Goal: Find specific page/section: Find specific page/section

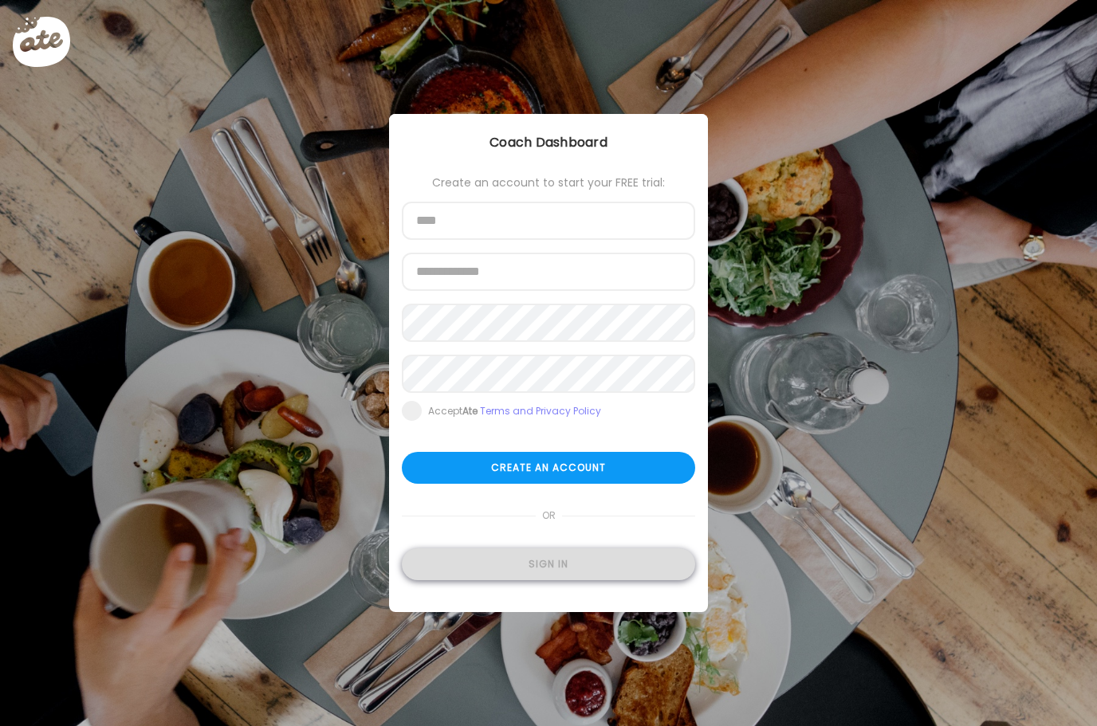
type input "**********"
click at [580, 563] on div "Sign in" at bounding box center [548, 564] width 293 height 32
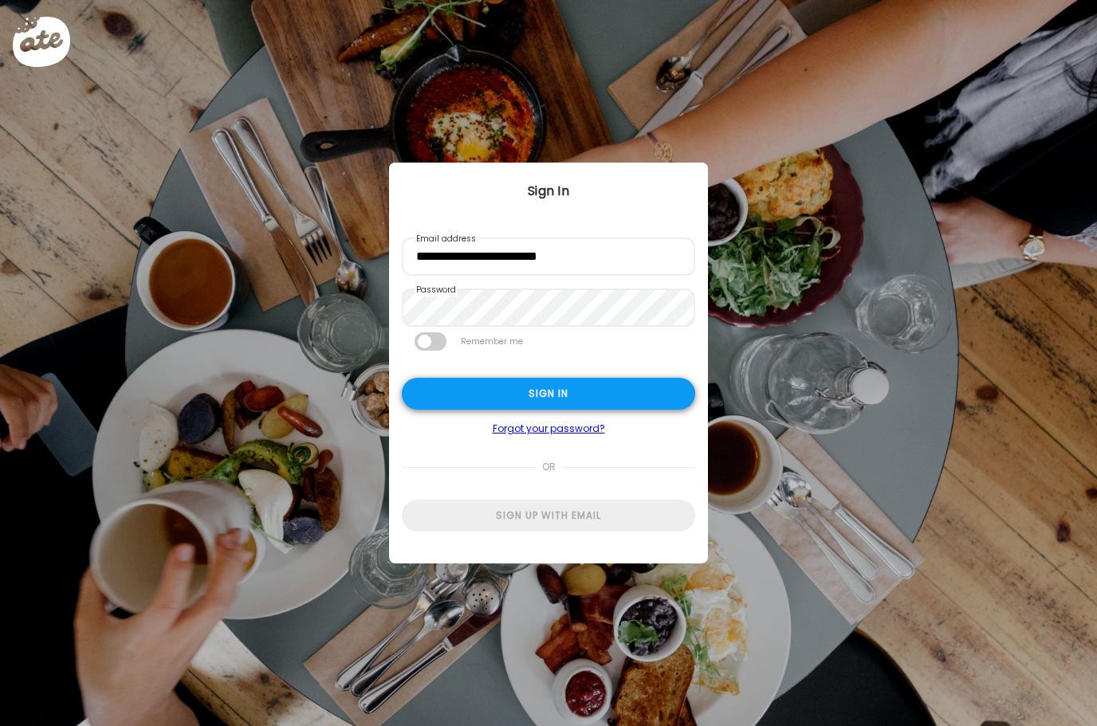
click at [576, 384] on div "Sign in" at bounding box center [548, 394] width 293 height 32
type input "**********"
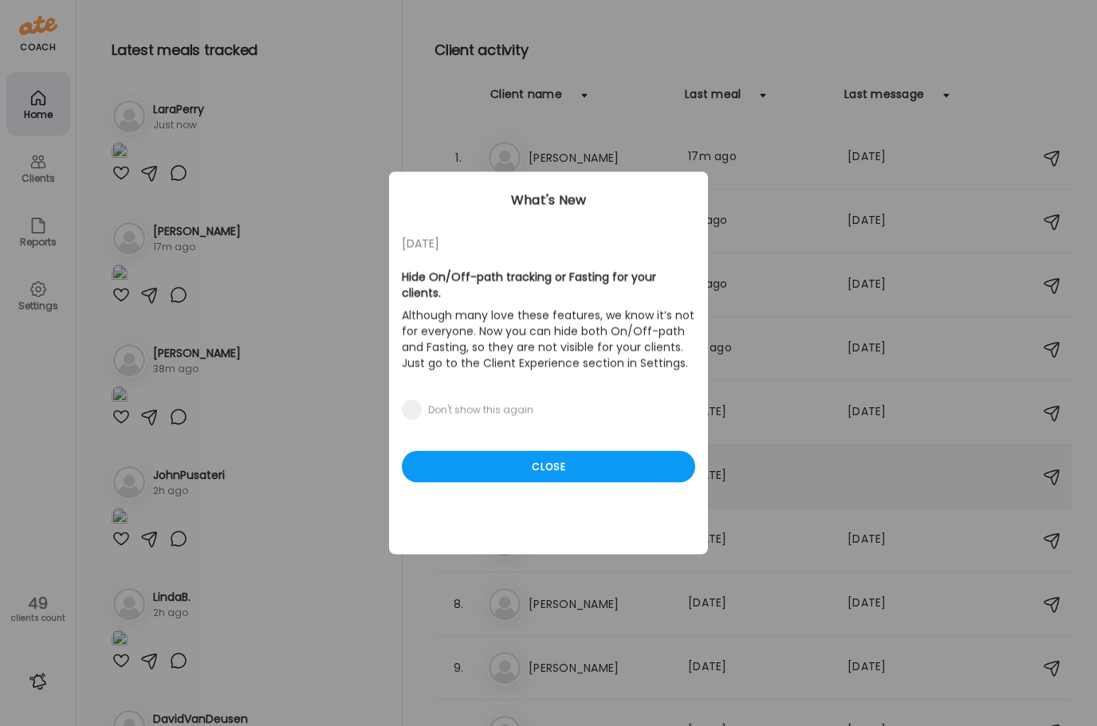
click at [592, 456] on div "Close" at bounding box center [548, 467] width 293 height 32
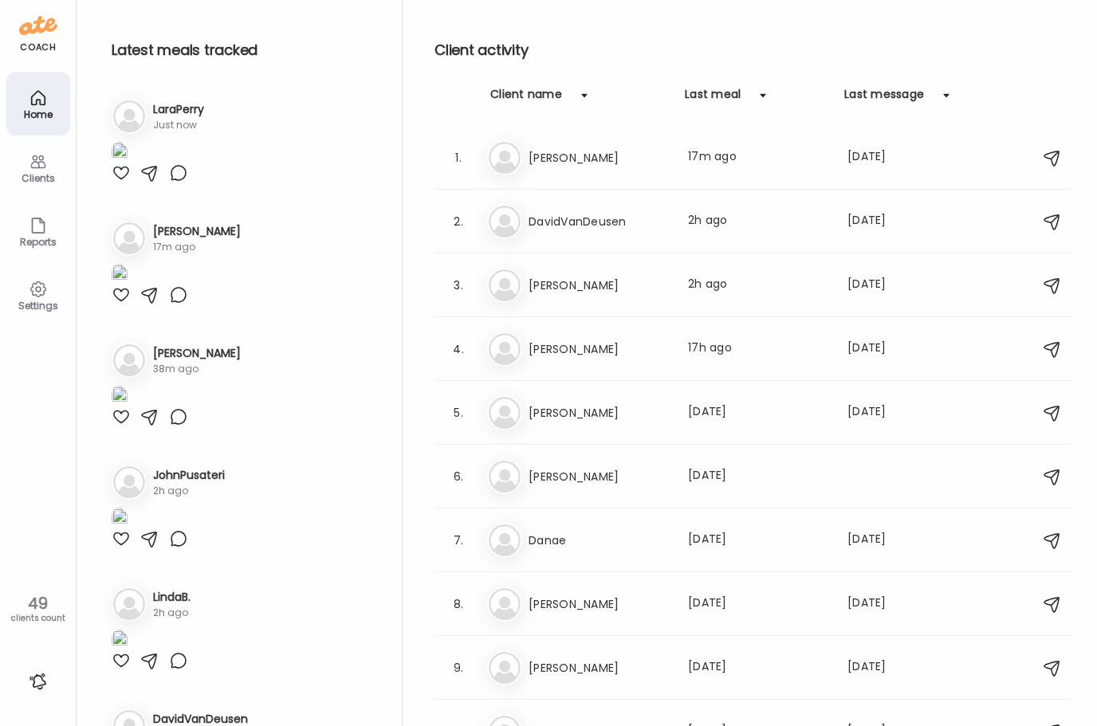
click at [657, 33] on div "Client activity Client name Last meal Last message 1. An [PERSON_NAME] Last mea…" at bounding box center [752, 367] width 637 height 734
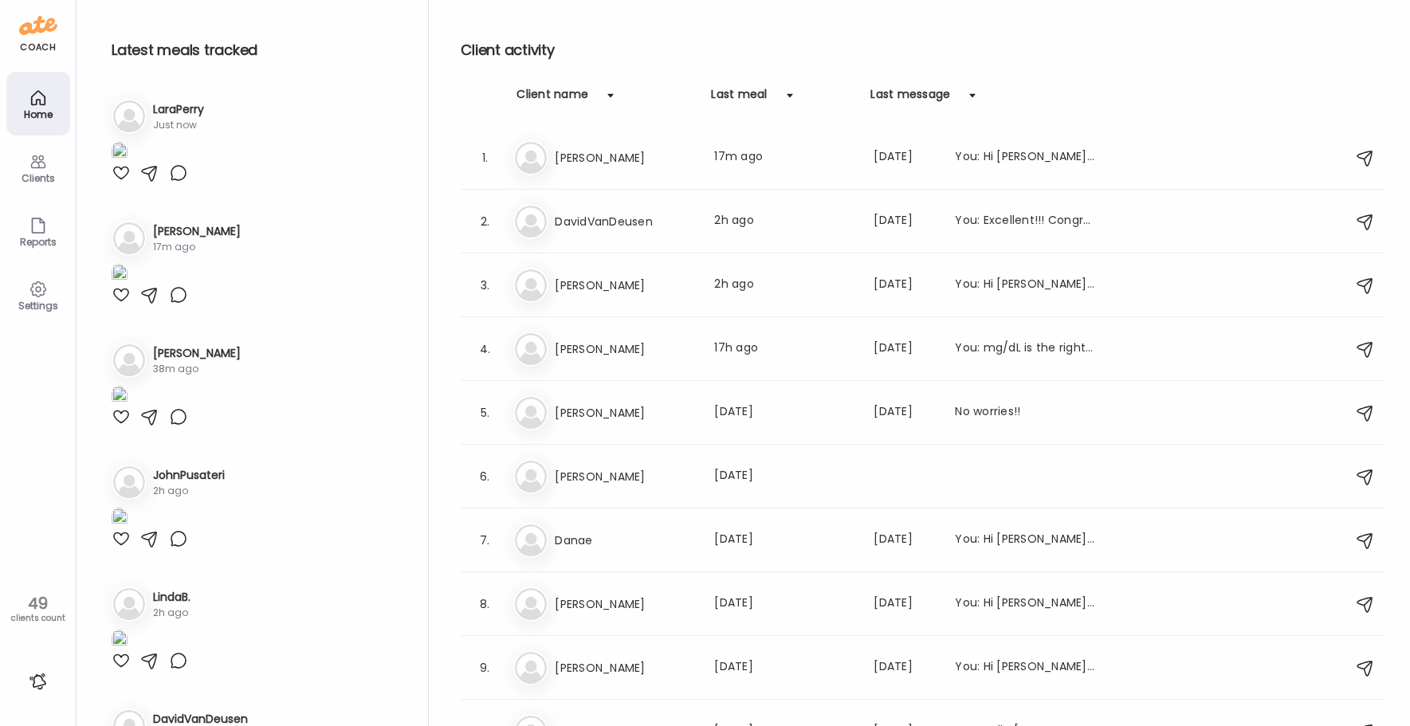
click at [37, 163] on icon at bounding box center [38, 161] width 19 height 19
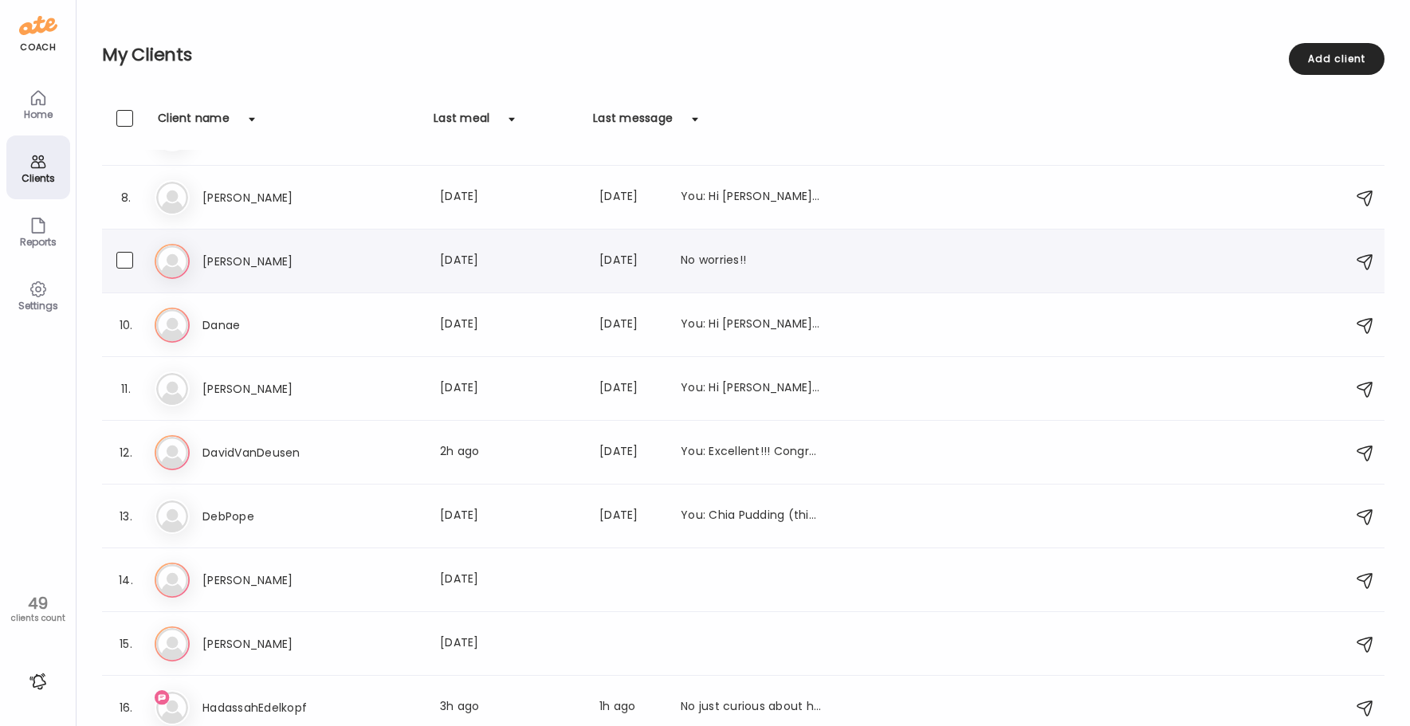
scroll to position [537, 0]
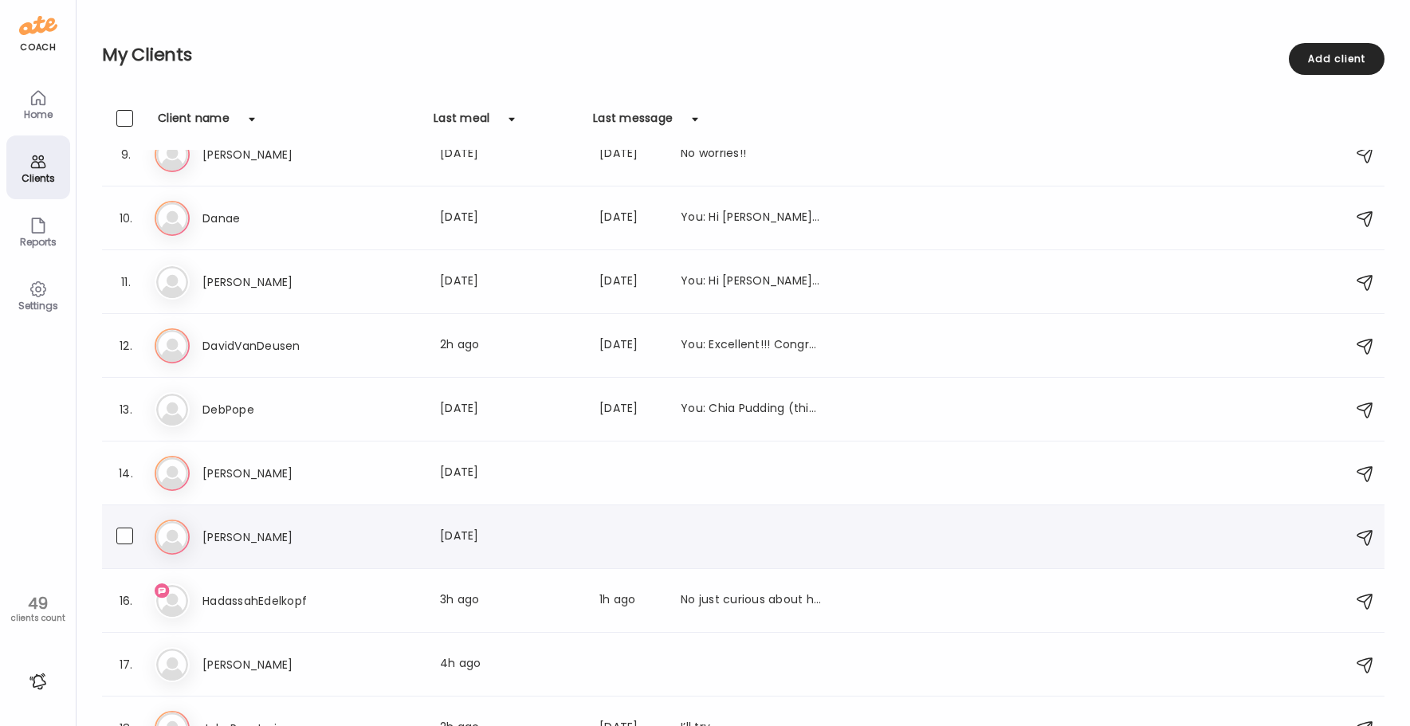
click at [305, 551] on div "[PERSON_NAME] Last meal: [DATE]" at bounding box center [746, 537] width 1182 height 35
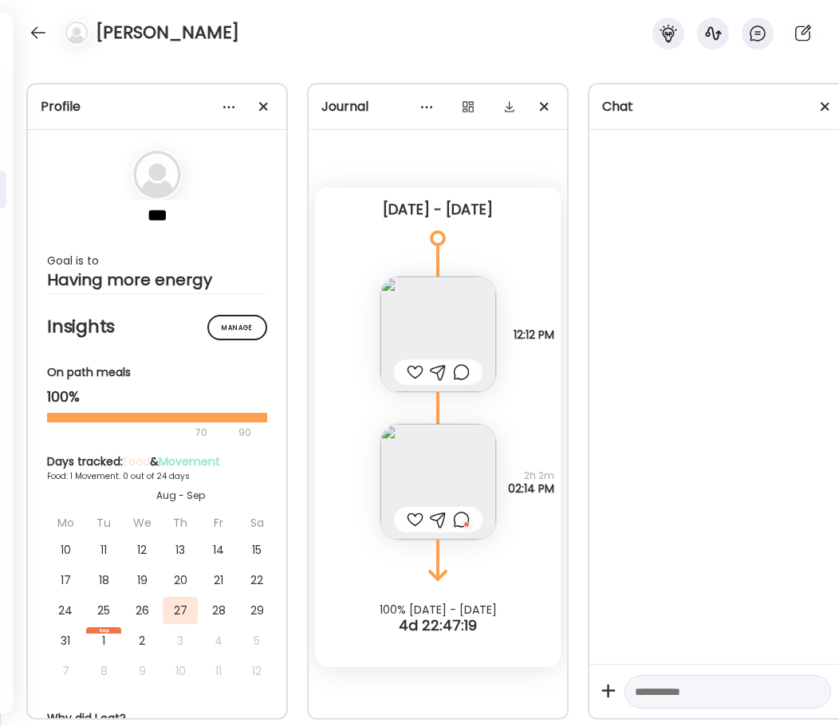
scroll to position [0, 0]
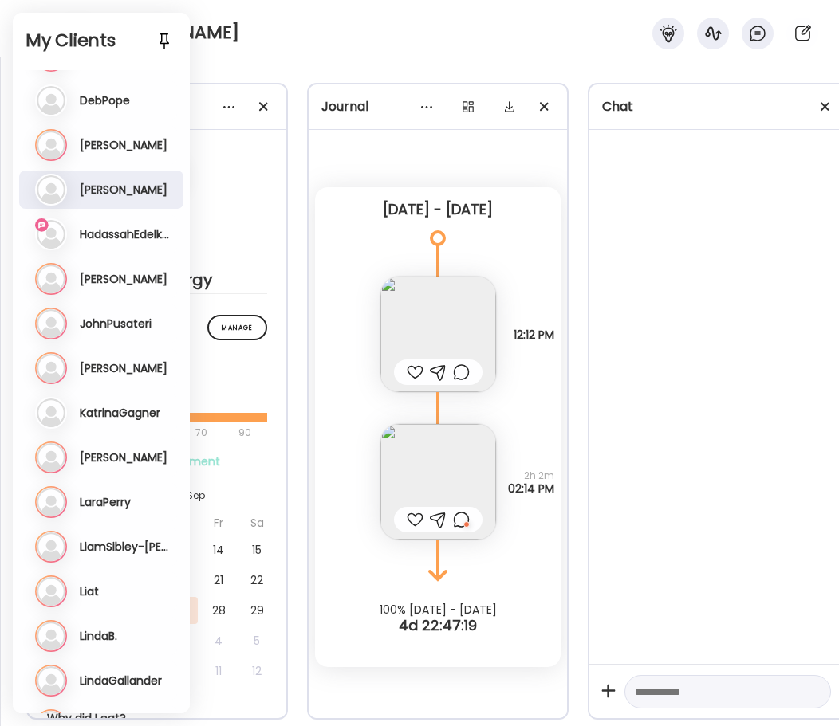
click at [266, 38] on div "[PERSON_NAME]" at bounding box center [419, 28] width 839 height 57
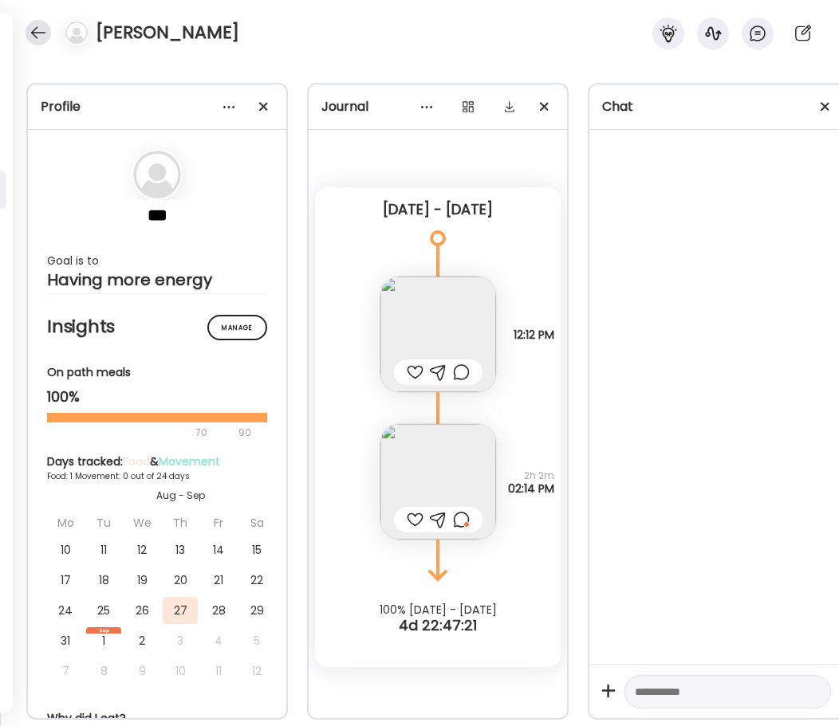
click at [33, 36] on div at bounding box center [39, 33] width 26 height 26
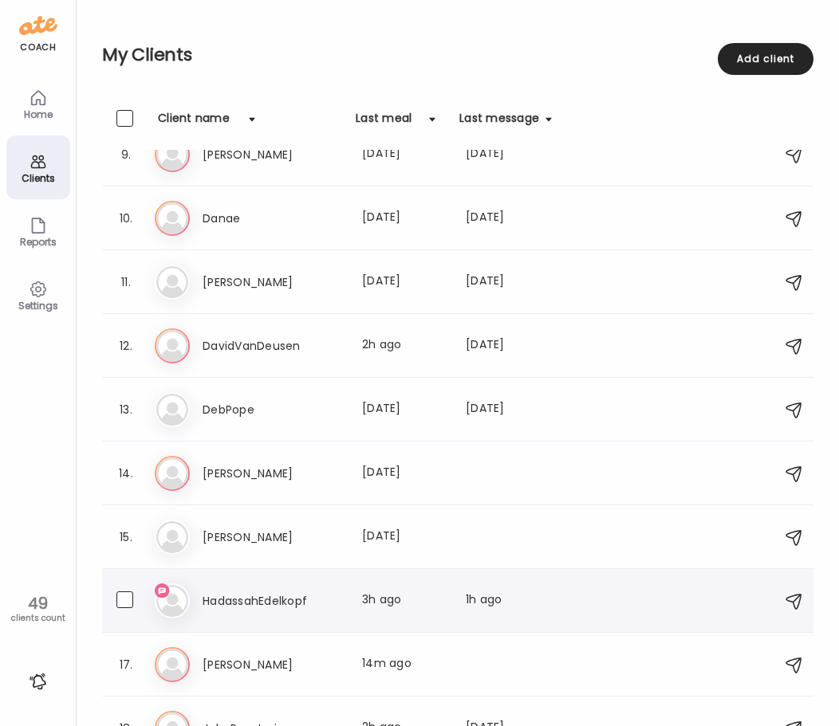
click at [236, 602] on h3 "HadassahEdelkopf" at bounding box center [272, 600] width 140 height 19
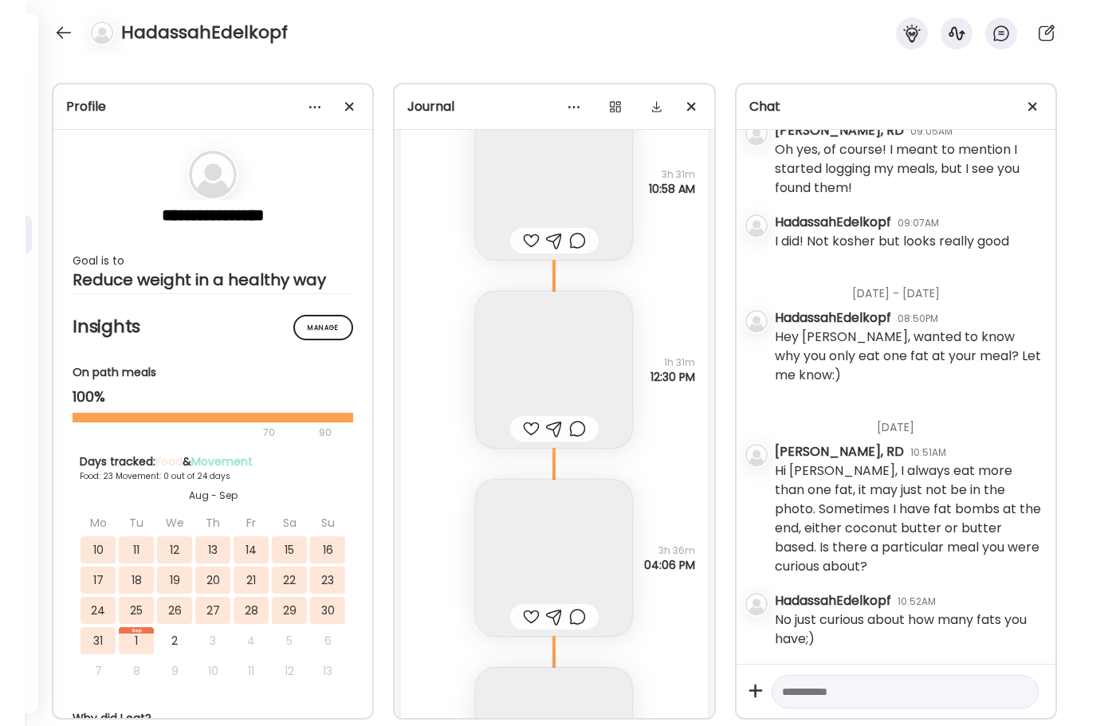
scroll to position [2118, 0]
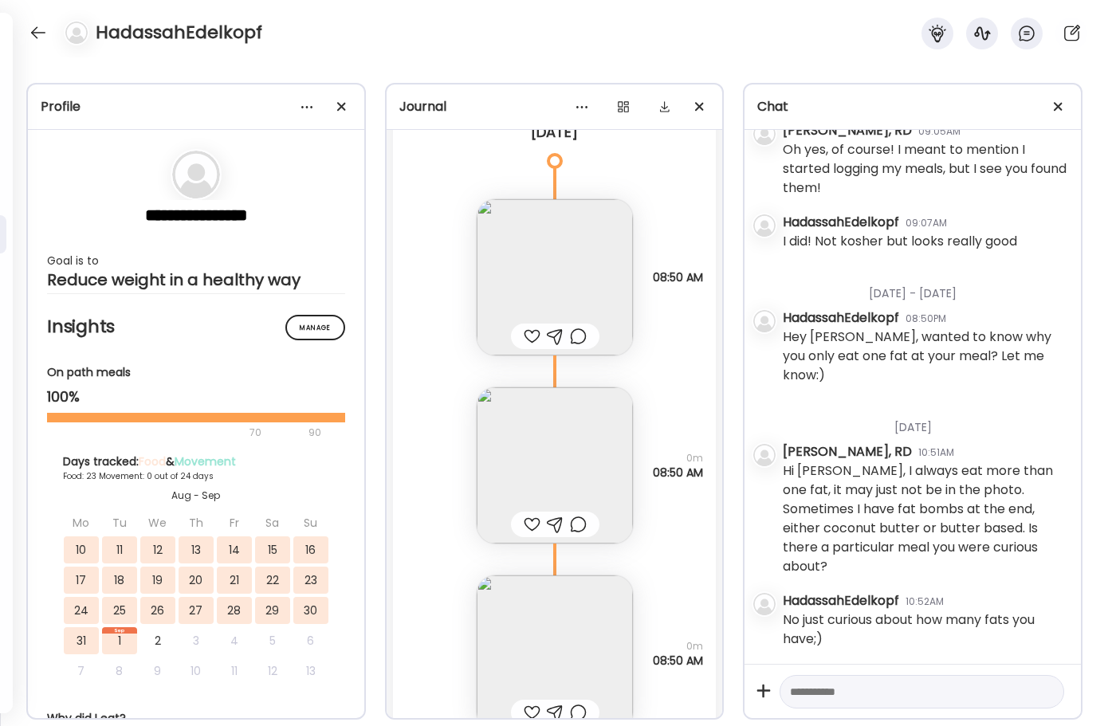
click at [374, 29] on div "HadassahEdelkopf" at bounding box center [554, 28] width 1108 height 57
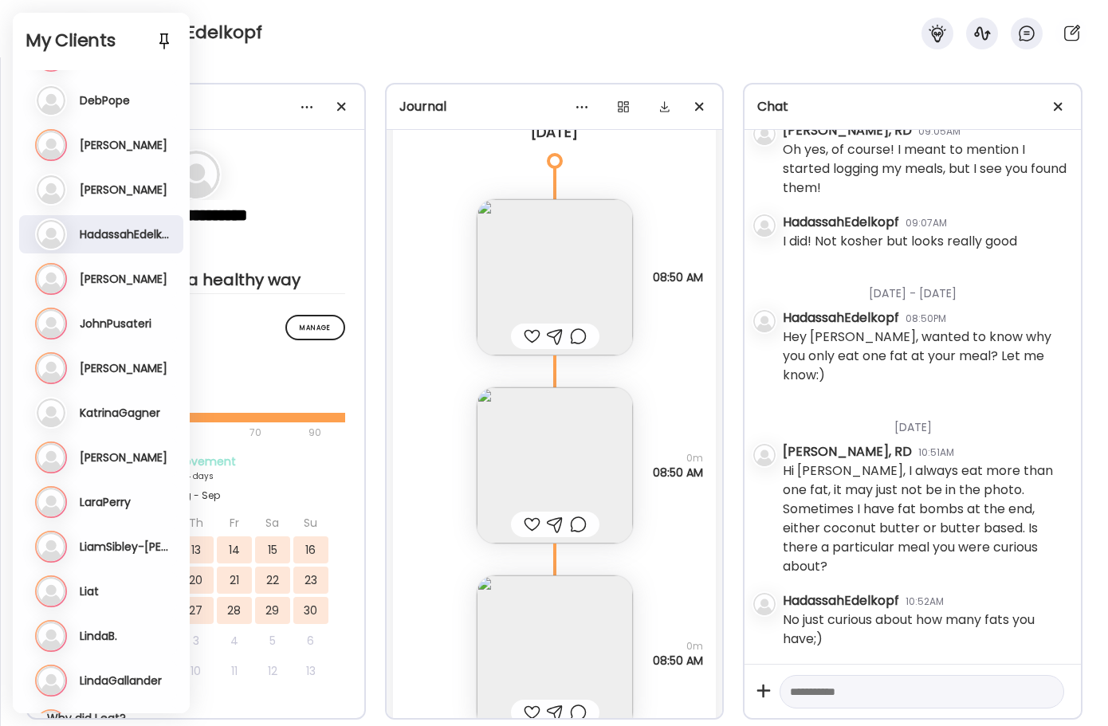
click at [365, 45] on div "HadassahEdelkopf" at bounding box center [554, 28] width 1108 height 57
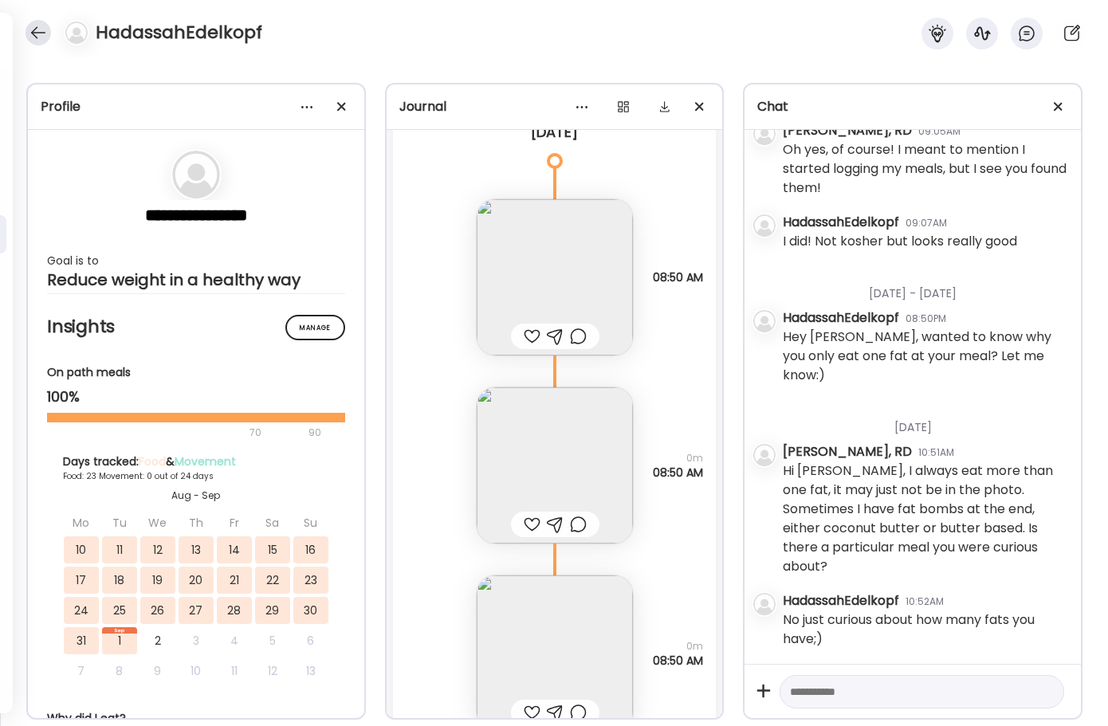
click at [31, 35] on div at bounding box center [39, 33] width 26 height 26
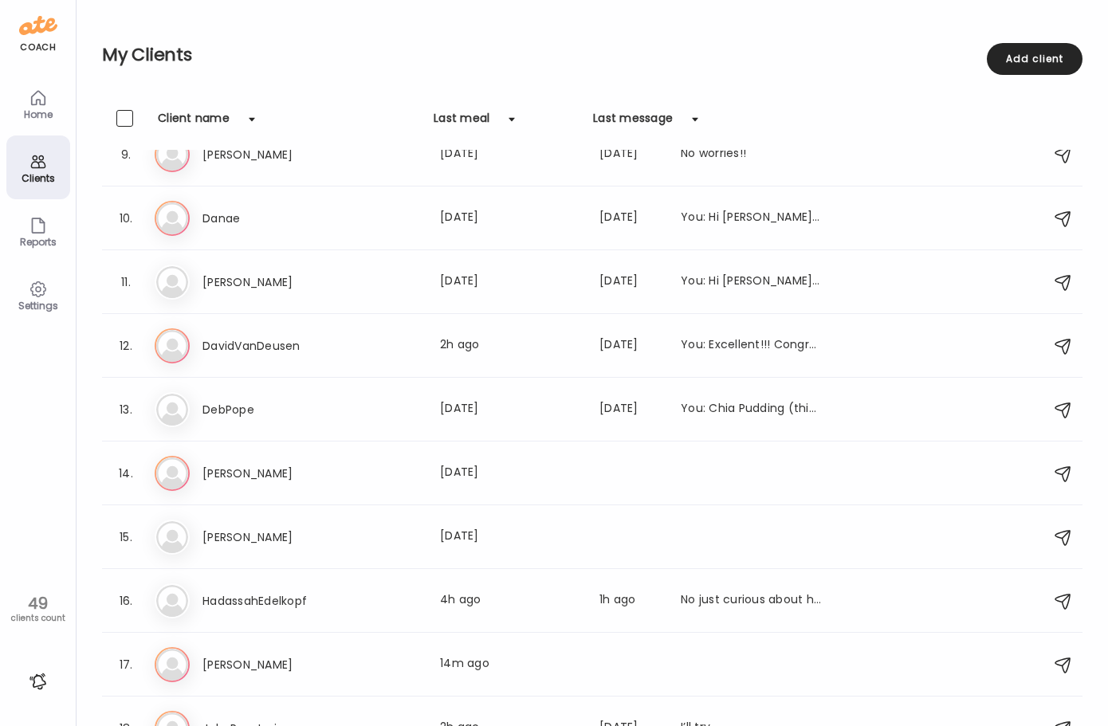
click at [37, 110] on div "Home" at bounding box center [38, 114] width 57 height 10
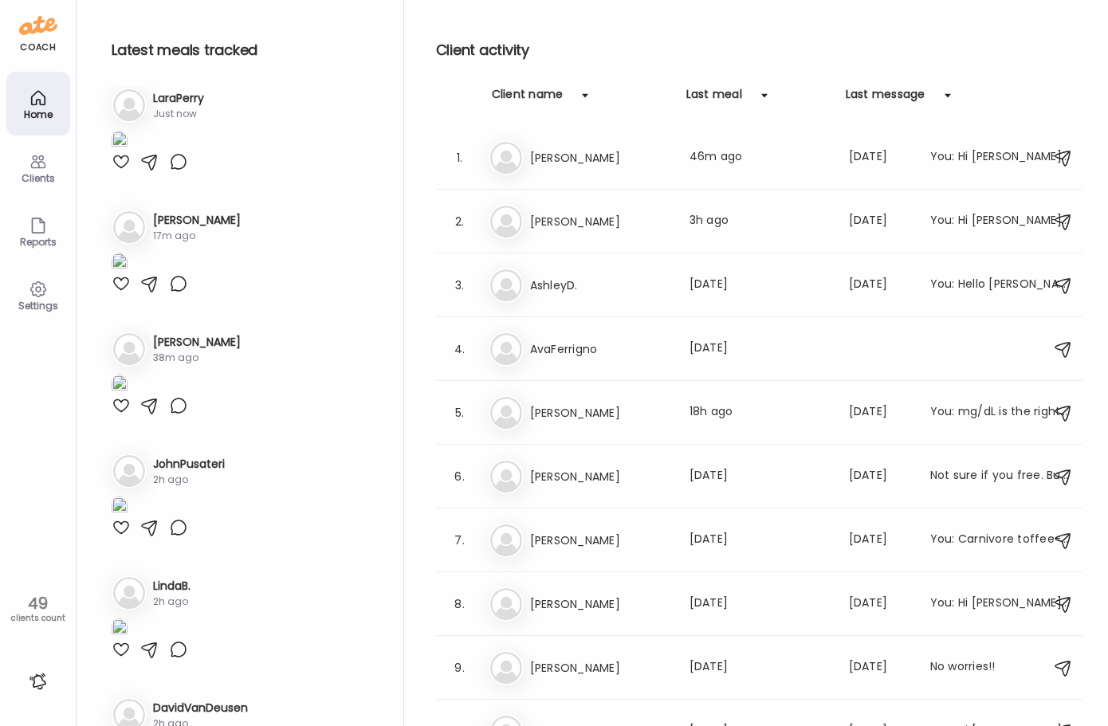
scroll to position [558, 0]
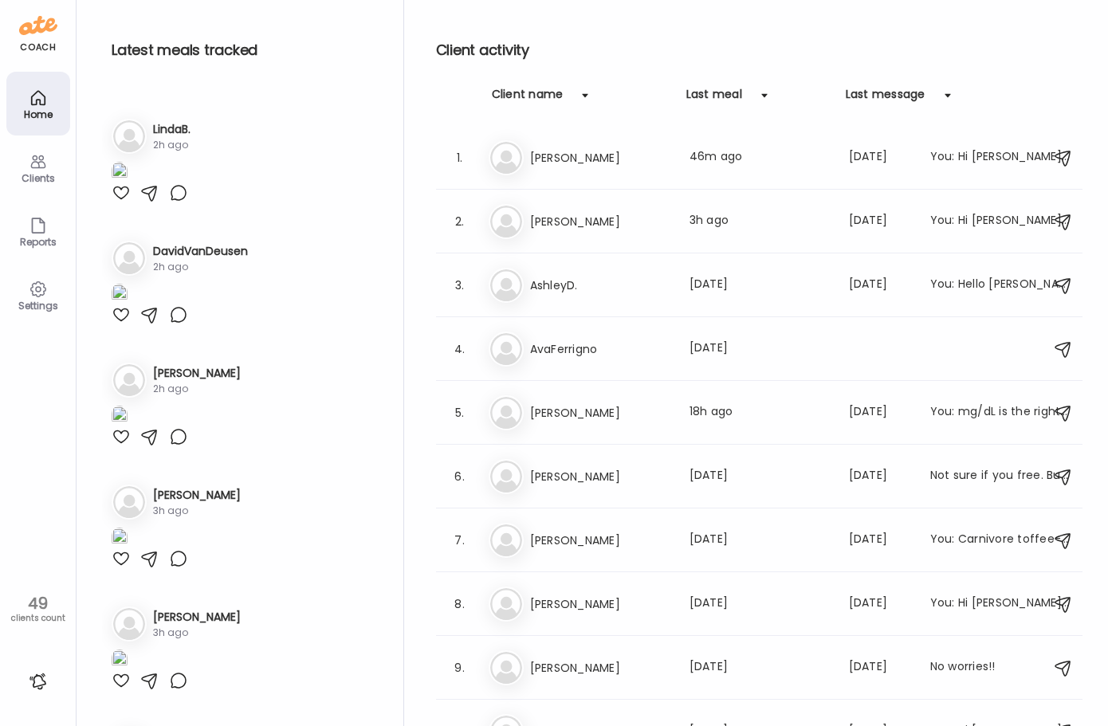
scroll to position [957, 0]
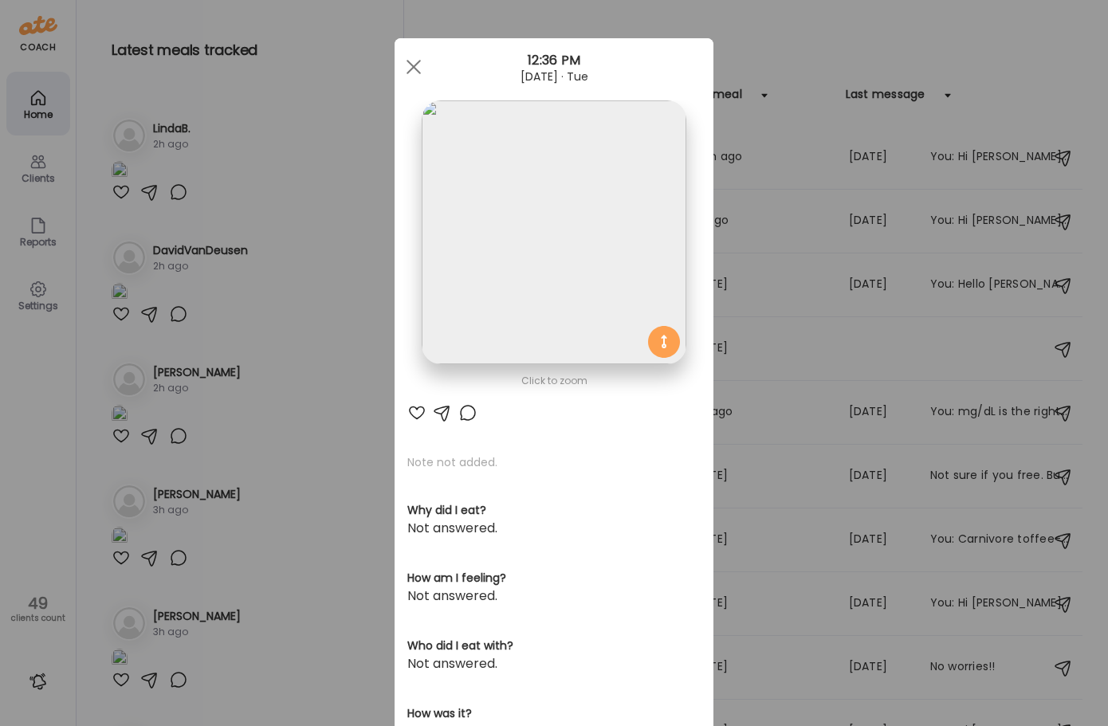
click at [532, 241] on img at bounding box center [554, 232] width 264 height 264
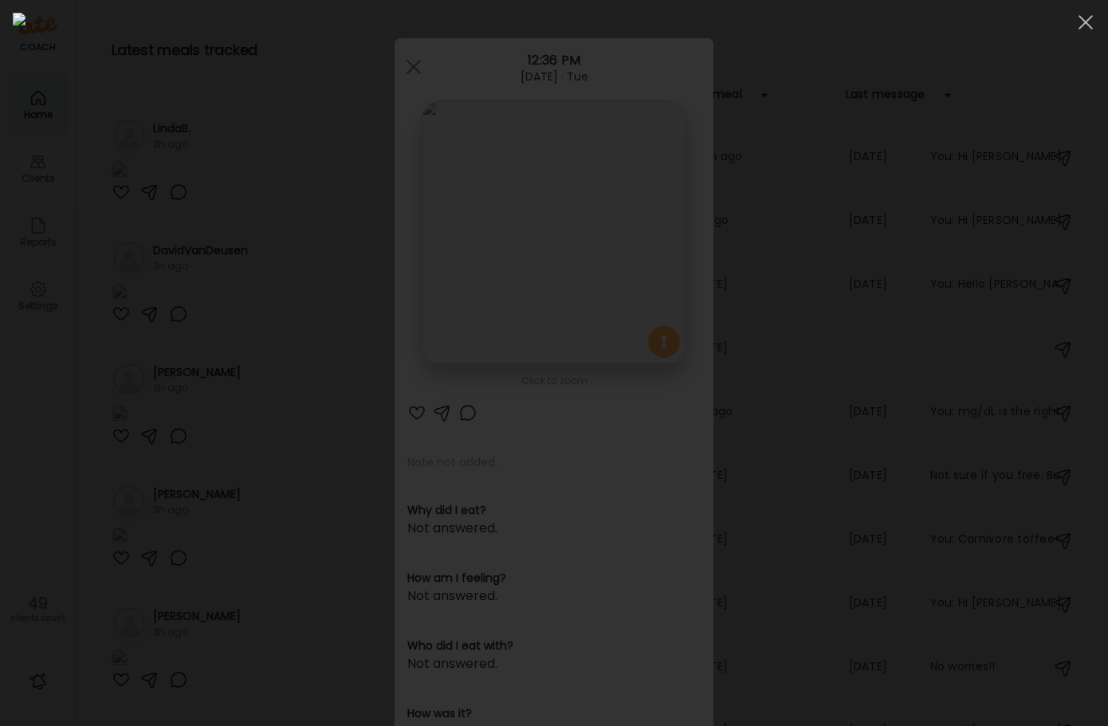
click at [169, 422] on div at bounding box center [554, 363] width 1082 height 701
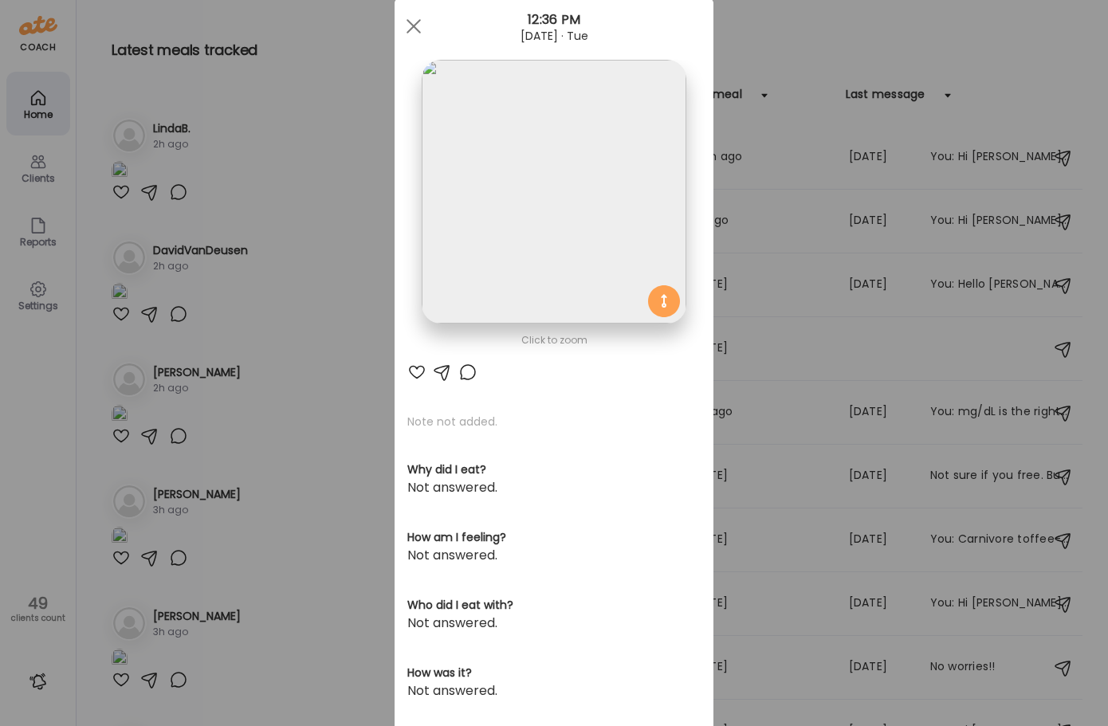
scroll to position [80, 0]
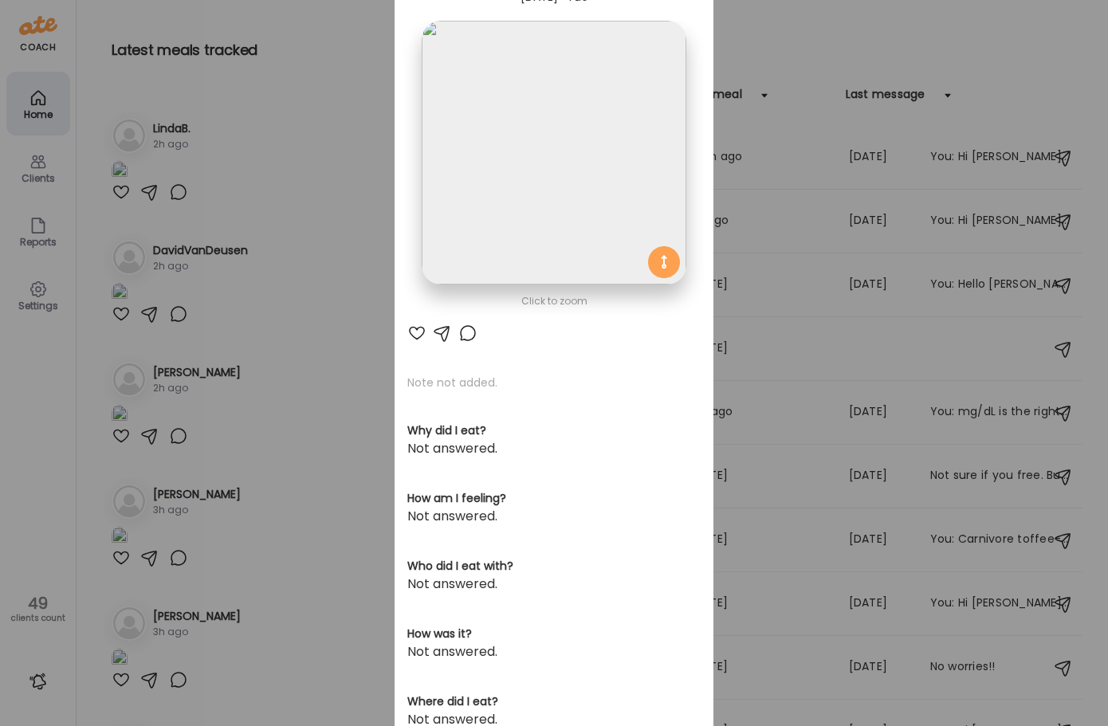
click at [327, 510] on div "Ate Coach Dashboard Wahoo! It’s official Take a moment to set up your Coach Pro…" at bounding box center [554, 363] width 1108 height 726
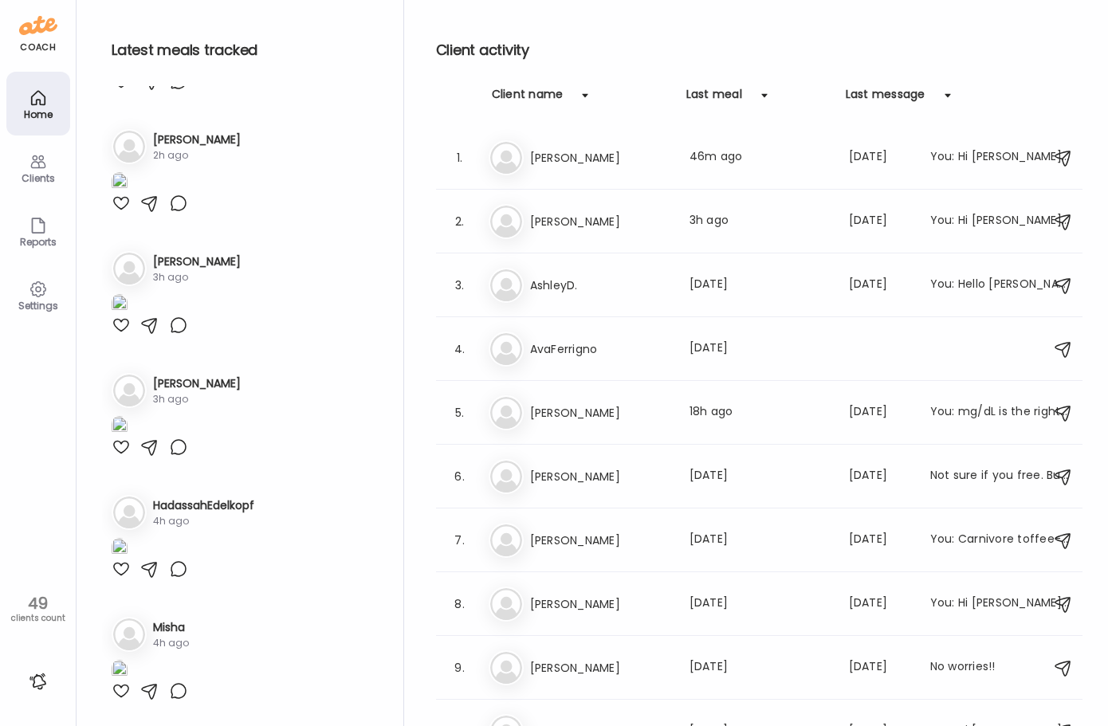
scroll to position [1594, 0]
